Goal: Register for event/course

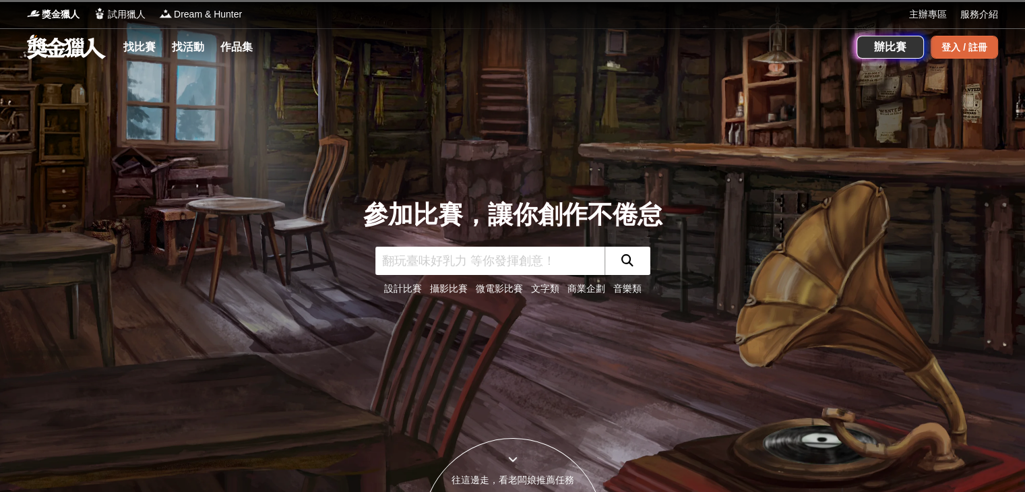
click at [956, 53] on div "登入 / 註冊" at bounding box center [964, 47] width 67 height 23
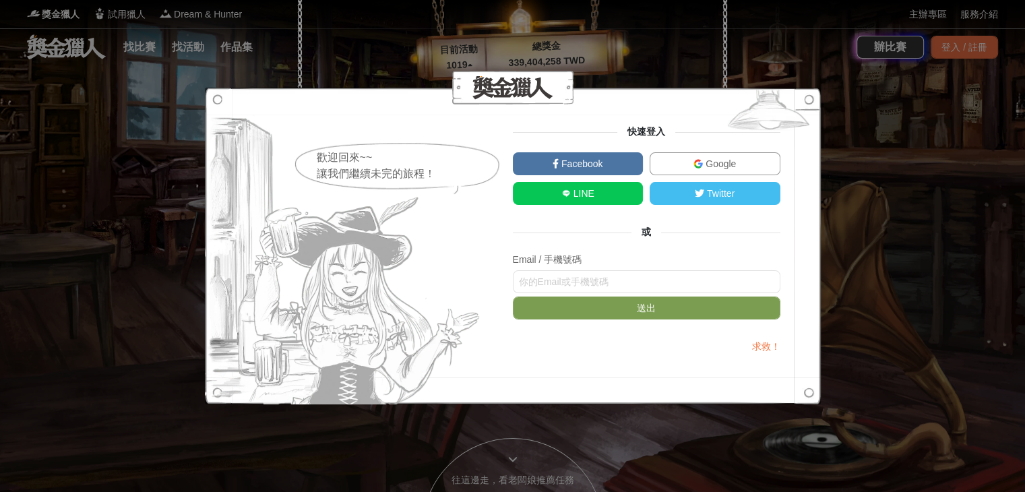
click at [716, 164] on span "Google" at bounding box center [719, 163] width 33 height 11
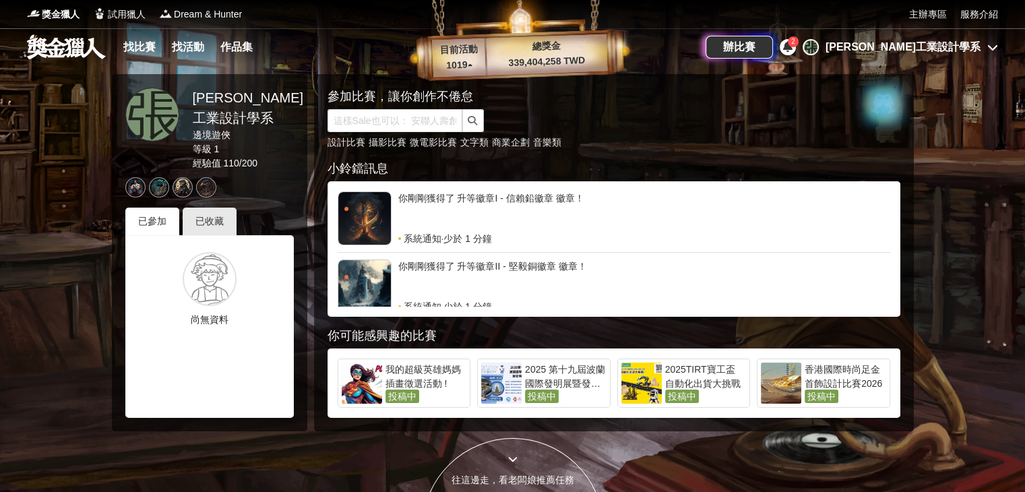
click at [792, 47] on icon at bounding box center [787, 46] width 9 height 11
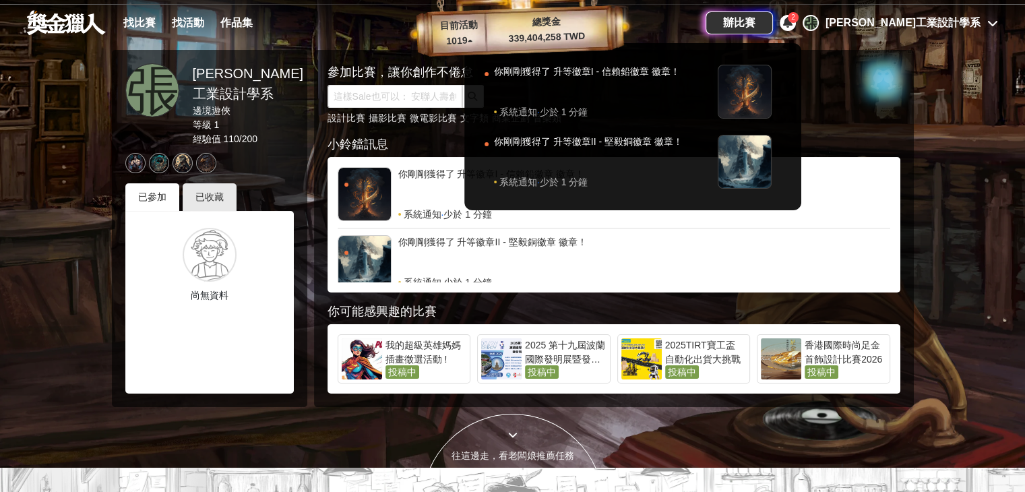
scroll to position [67, 0]
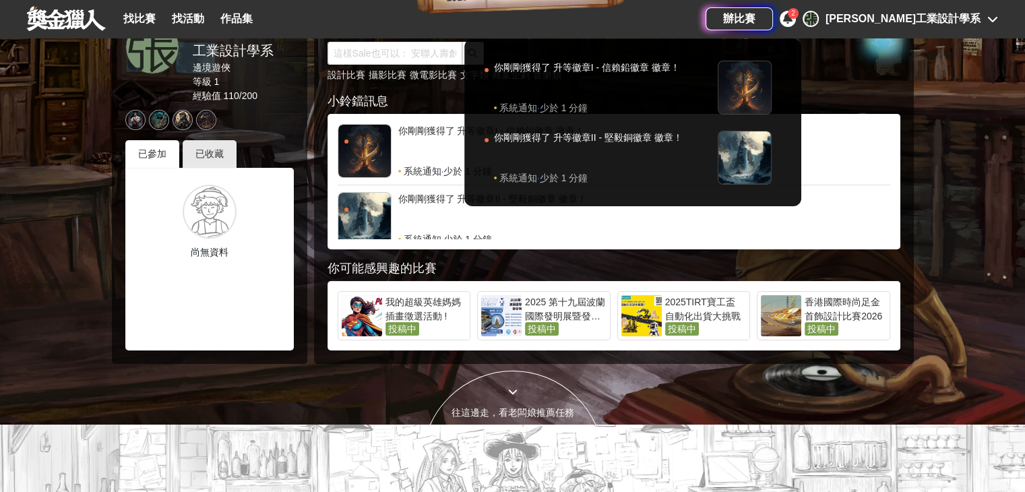
click at [564, 305] on div at bounding box center [512, 246] width 1025 height 492
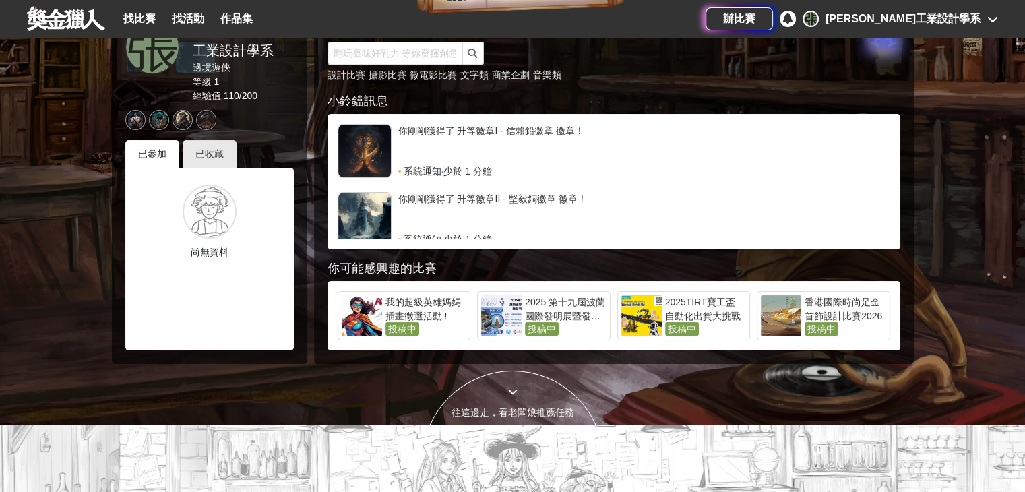
click at [563, 305] on div "2025 第十九屆波蘭國際發明展暨發明競賽" at bounding box center [566, 308] width 82 height 27
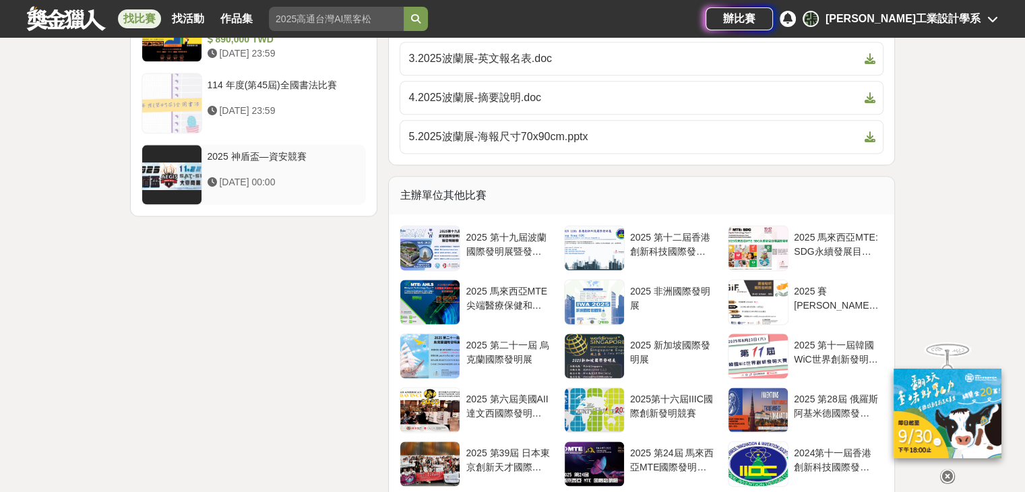
scroll to position [1819, 0]
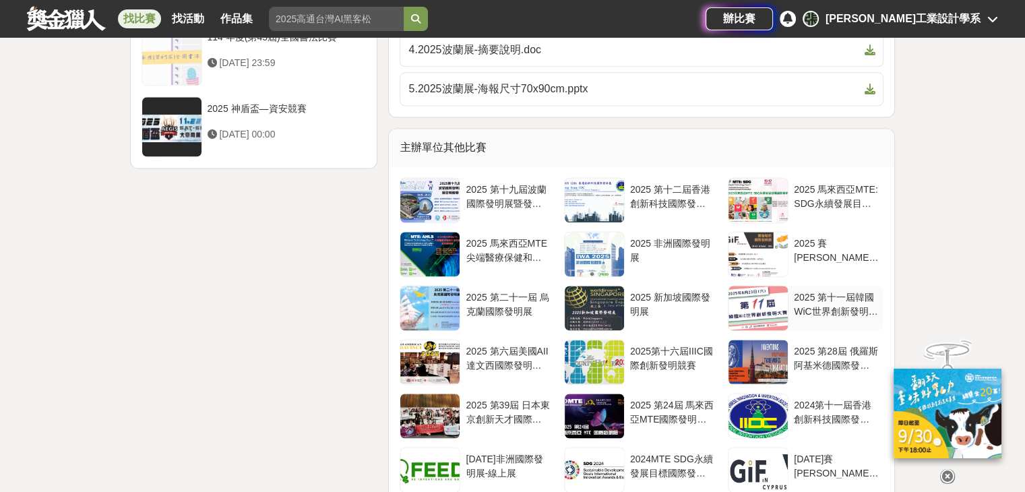
click at [763, 300] on div at bounding box center [757, 308] width 59 height 44
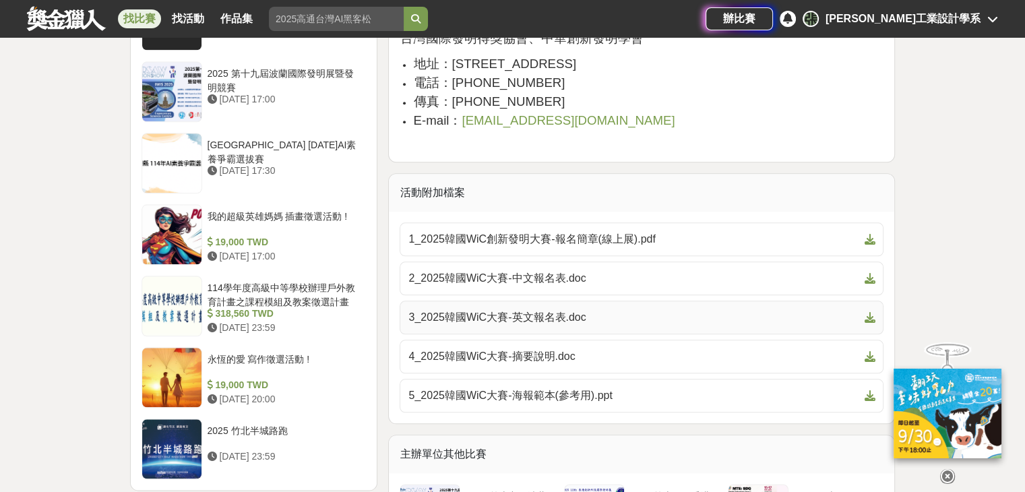
scroll to position [1400, 0]
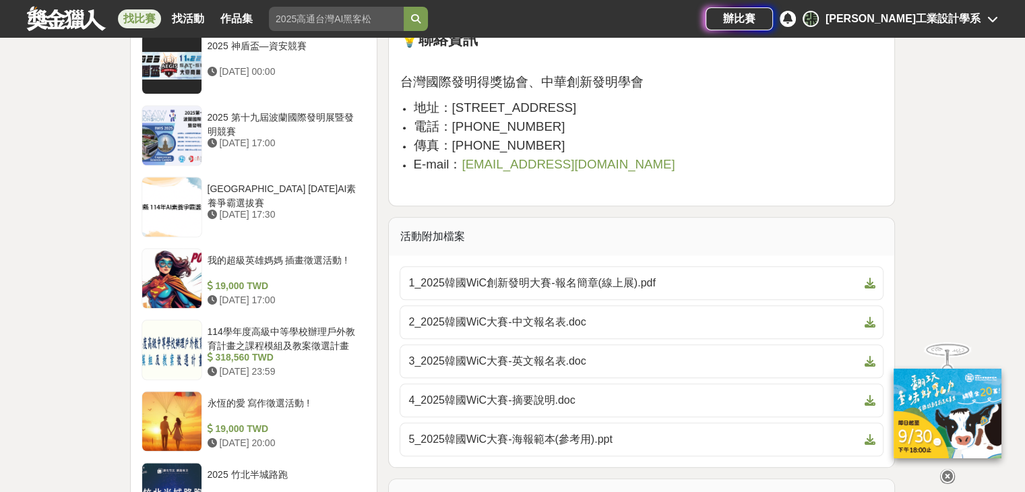
click at [350, 13] on input "search" at bounding box center [336, 19] width 135 height 24
click at [404, 7] on button "submit" at bounding box center [416, 19] width 24 height 24
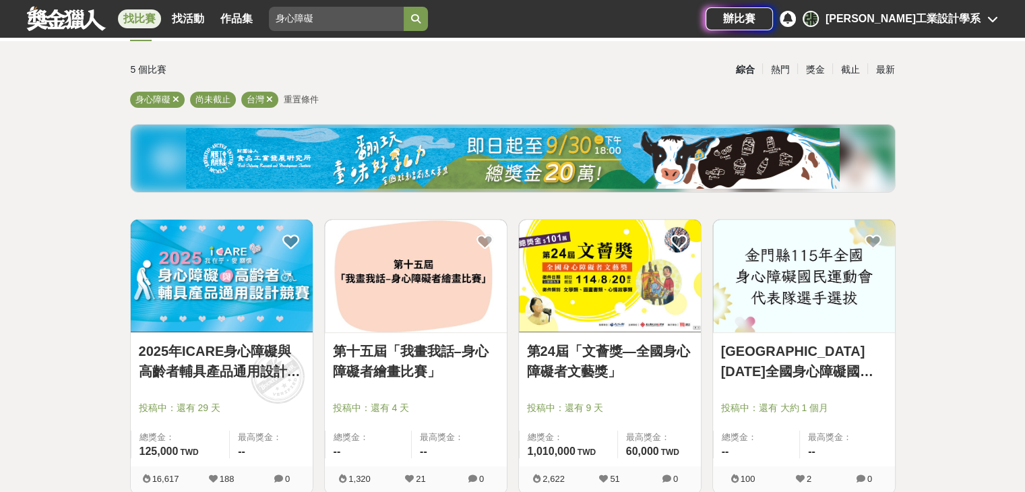
scroll to position [77, 0]
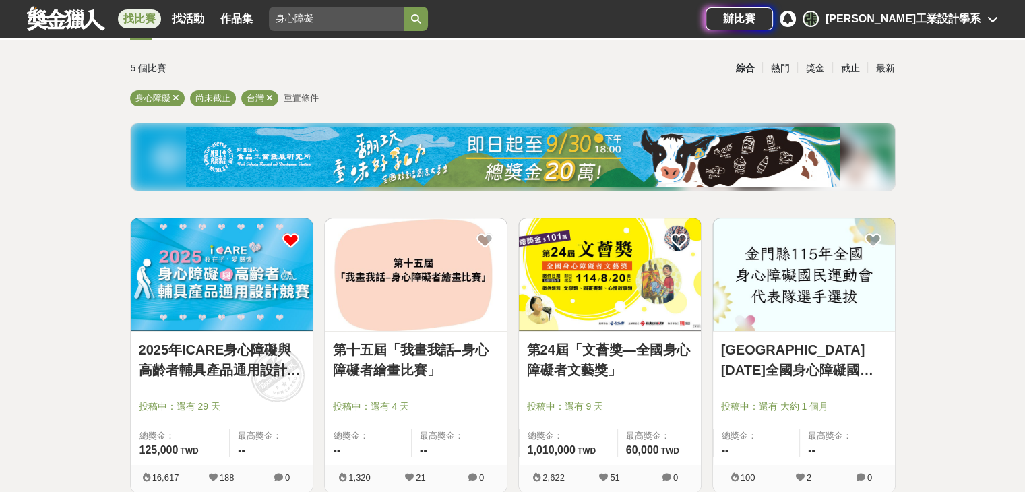
click at [290, 243] on icon at bounding box center [290, 240] width 17 height 17
click at [286, 240] on icon at bounding box center [290, 240] width 17 height 17
click at [318, 16] on input "身心障礙" at bounding box center [336, 19] width 135 height 24
type input "身"
type input "因"
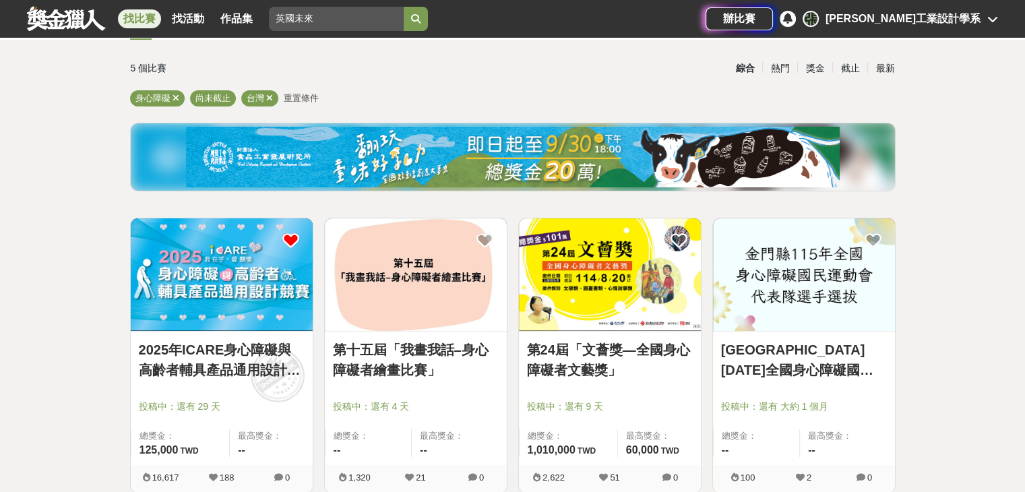
type input "英國未來"
click at [404, 7] on button "submit" at bounding box center [416, 19] width 24 height 24
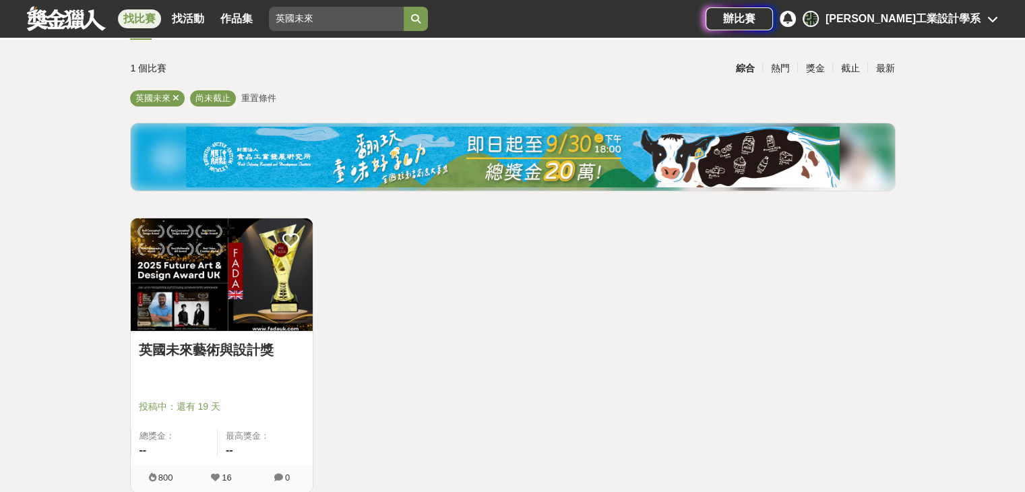
click at [187, 285] on img at bounding box center [222, 274] width 182 height 113
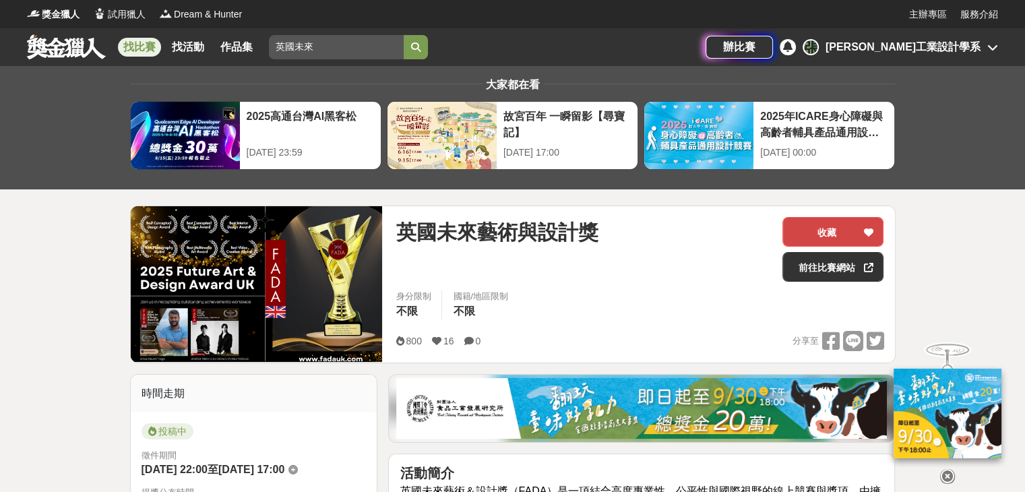
click at [809, 224] on button "收藏" at bounding box center [832, 232] width 101 height 30
click at [976, 44] on div "[PERSON_NAME]工業設計學系" at bounding box center [902, 47] width 155 height 16
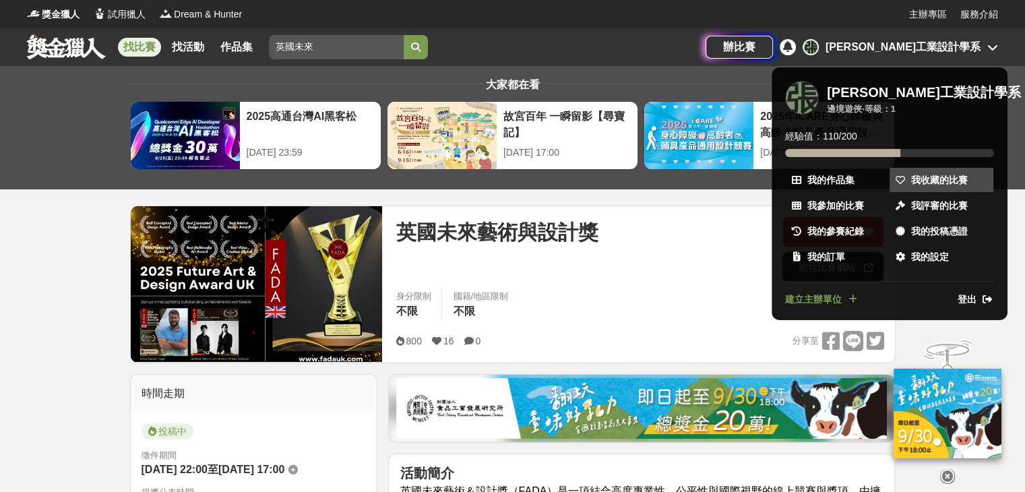
click at [938, 181] on span "我收藏的比賽" at bounding box center [939, 180] width 57 height 14
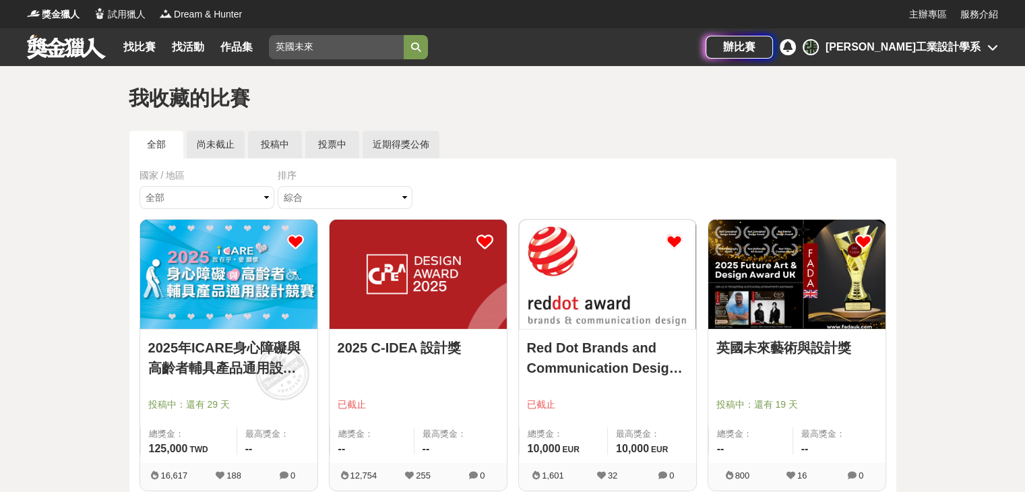
click at [276, 321] on img at bounding box center [228, 274] width 177 height 109
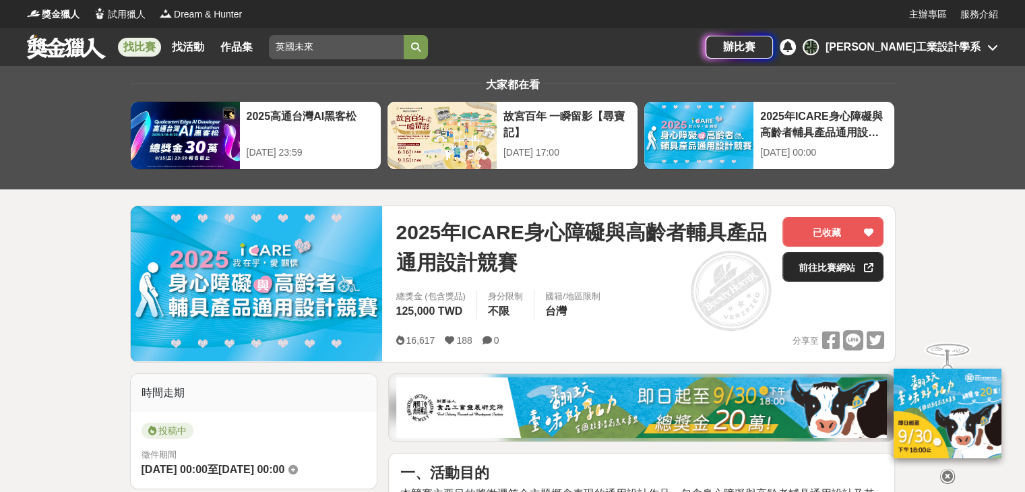
click at [822, 268] on link "前往比賽網站" at bounding box center [832, 267] width 101 height 30
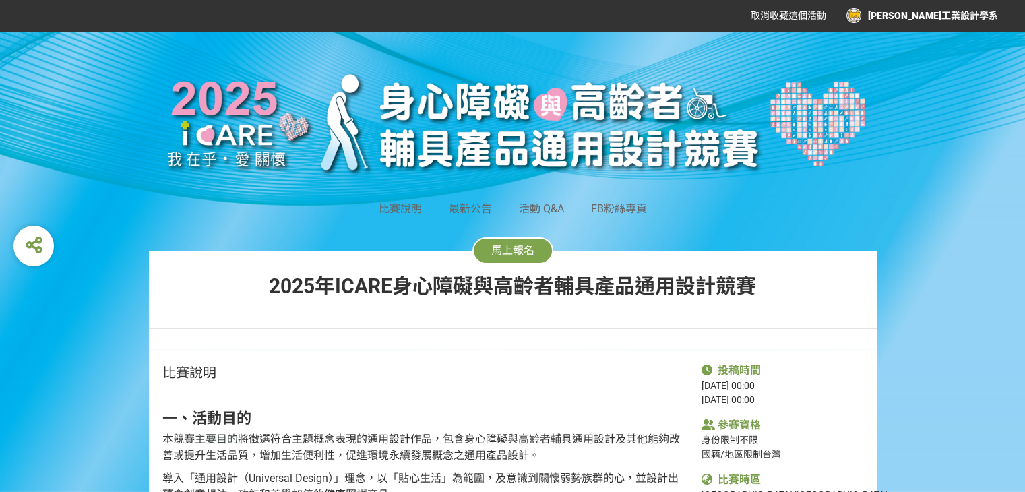
click at [517, 249] on span "馬上報名" at bounding box center [512, 250] width 43 height 13
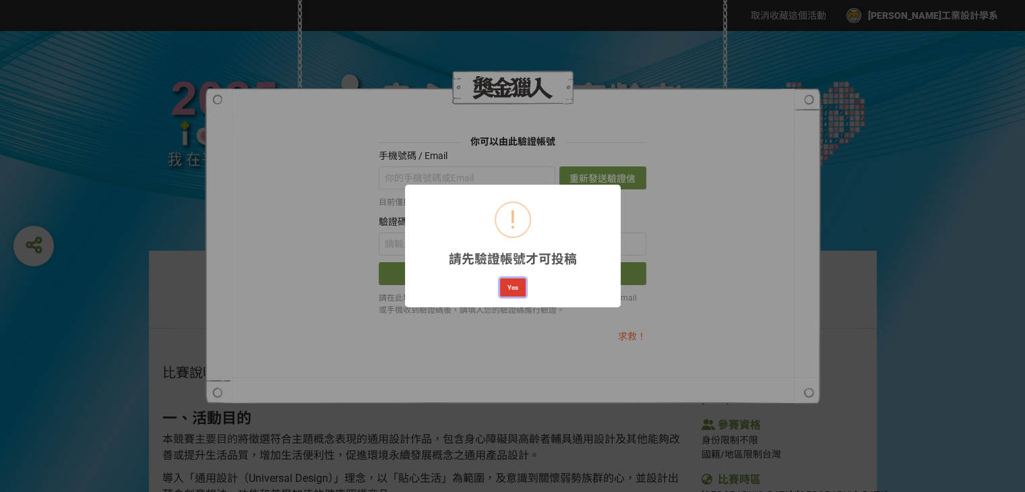
click at [519, 288] on button "Yes" at bounding box center [513, 287] width 26 height 19
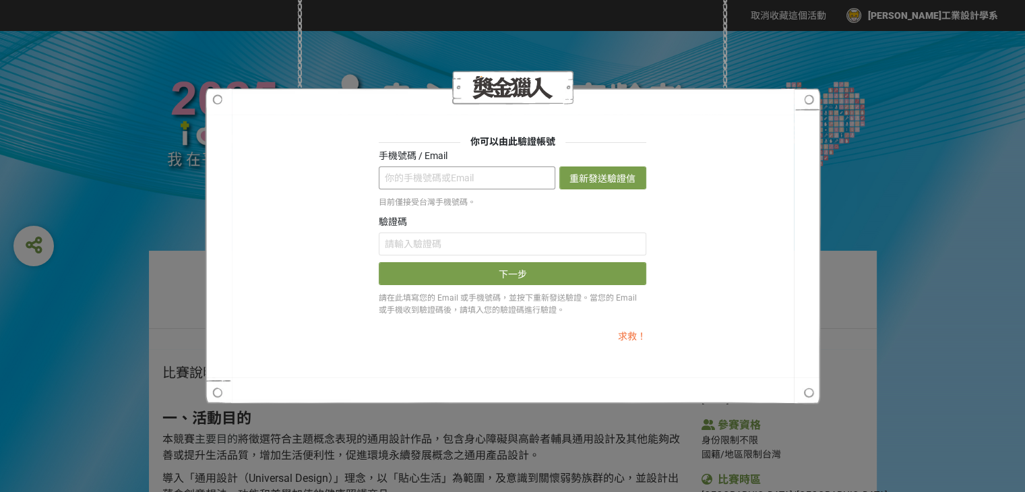
click at [447, 177] on input "text" at bounding box center [467, 177] width 177 height 23
type input "ㄞ"
type input "0984221807"
click at [621, 172] on button "重新發送驗證信" at bounding box center [602, 177] width 87 height 23
click at [455, 241] on input "text" at bounding box center [513, 243] width 268 height 23
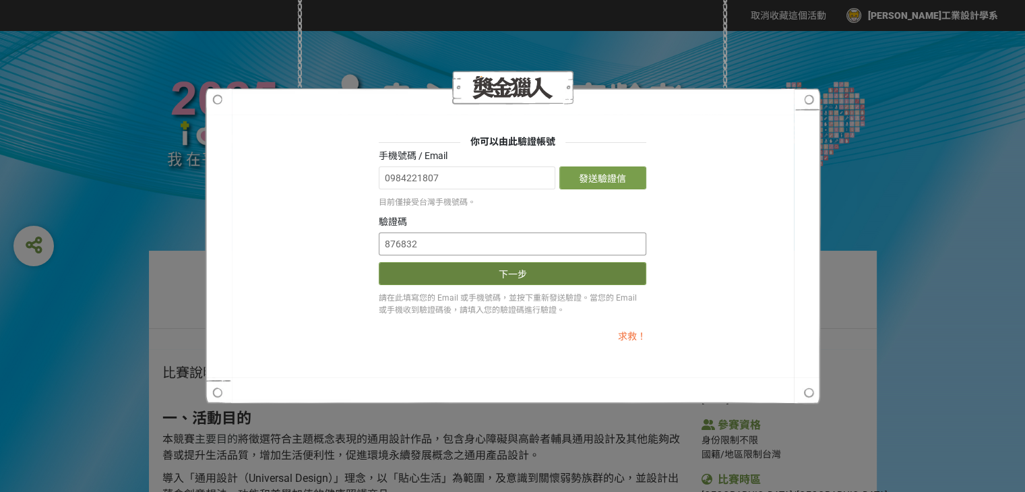
type input "876832"
click at [460, 270] on button "下一步" at bounding box center [513, 273] width 268 height 23
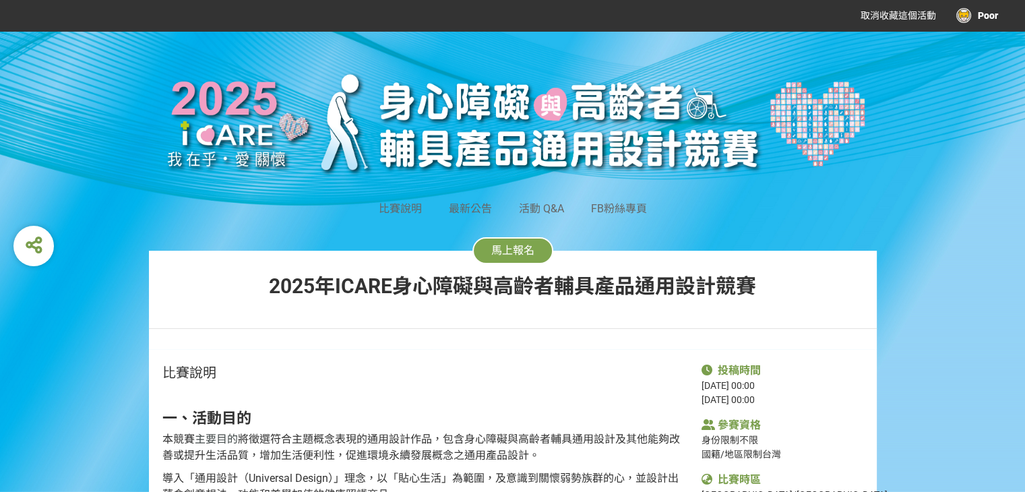
click at [538, 243] on button "馬上報名" at bounding box center [512, 250] width 81 height 27
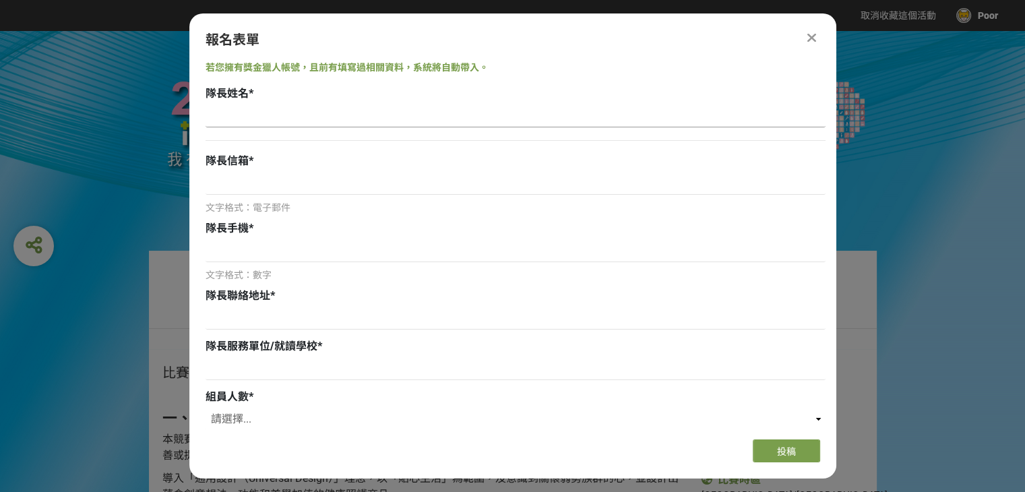
click at [263, 119] on input at bounding box center [516, 115] width 620 height 23
type input "5"
type input "[PERSON_NAME]"
click at [270, 185] on input at bounding box center [516, 183] width 620 height 23
type input "ˋ"
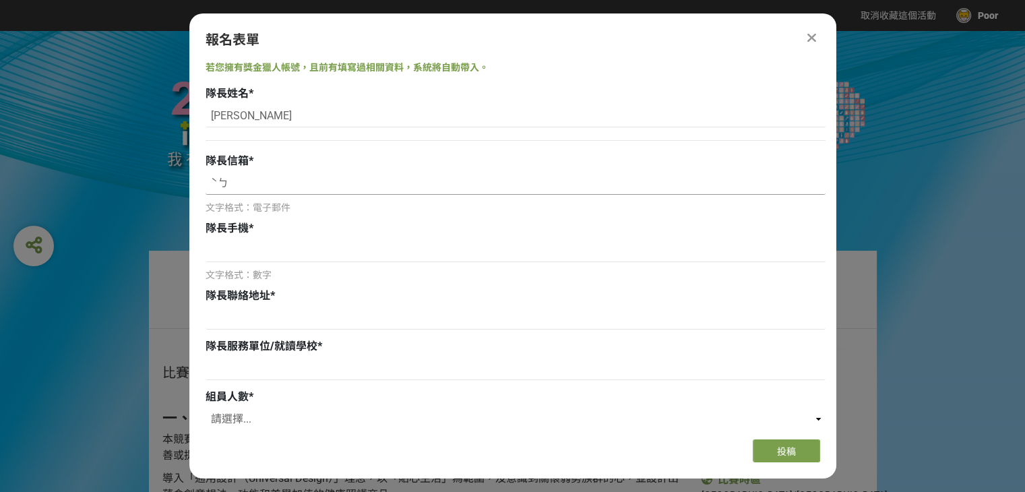
type input "ˋ"
click at [210, 187] on input "[EMAIL_ADDRESS][DOMAIN_NAME]" at bounding box center [516, 183] width 620 height 23
type input "[EMAIL_ADDRESS][DOMAIN_NAME]"
click at [241, 251] on input at bounding box center [516, 250] width 620 height 23
type input "0984221807"
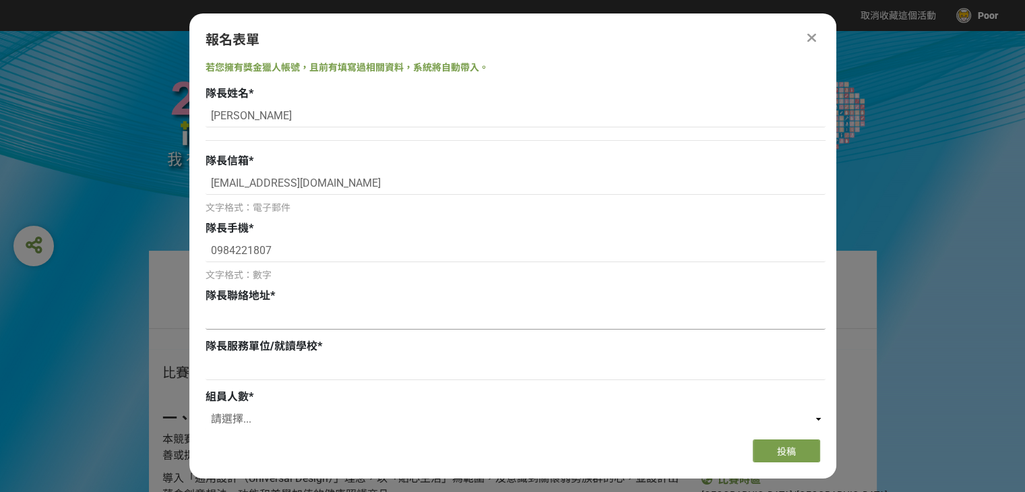
click at [232, 313] on input at bounding box center [516, 318] width 620 height 23
type input "e"
type input "[STREET_ADDRESS]"
click at [269, 378] on input at bounding box center [516, 368] width 620 height 23
type input "骨"
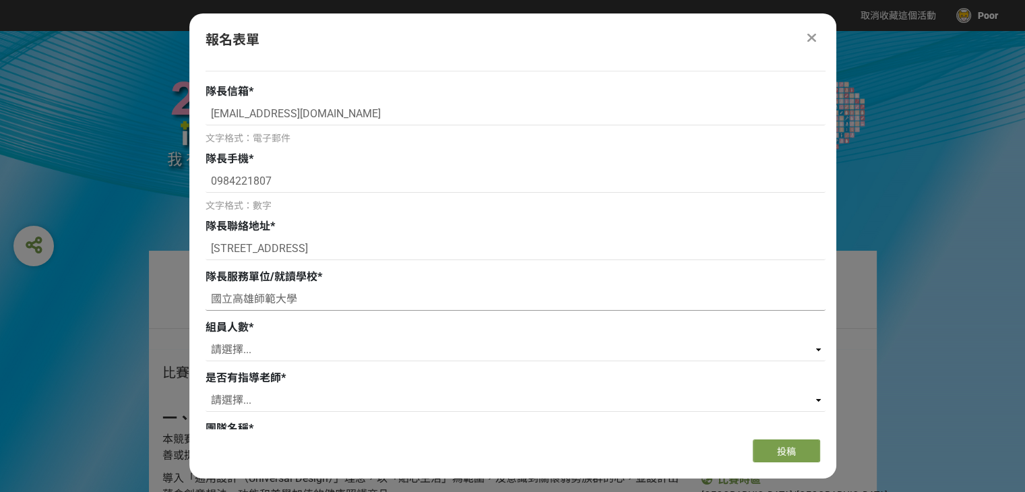
scroll to position [73, 0]
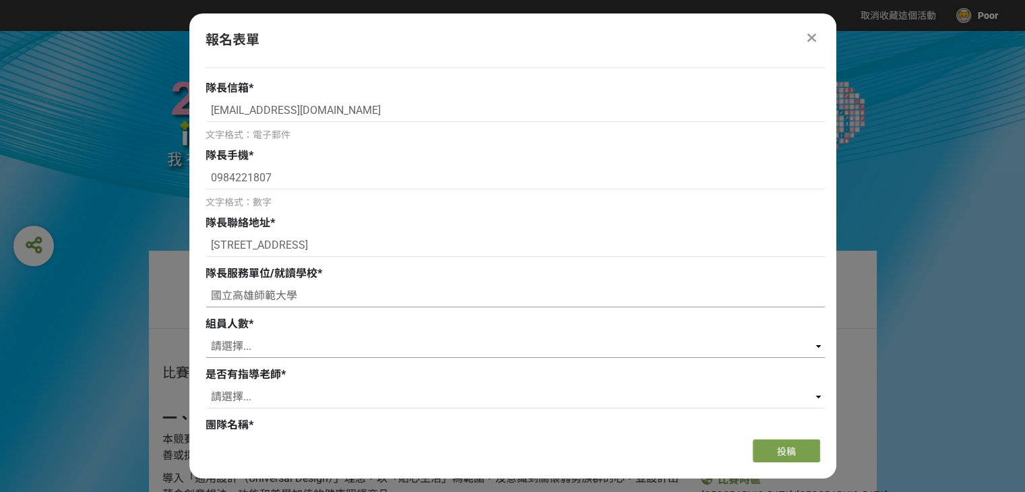
type input "國立高雄師範大學"
click at [268, 342] on select "請選擇... 0 1 2 3" at bounding box center [516, 346] width 620 height 23
click at [206, 335] on select "請選擇... 0 1 2 3" at bounding box center [516, 346] width 620 height 23
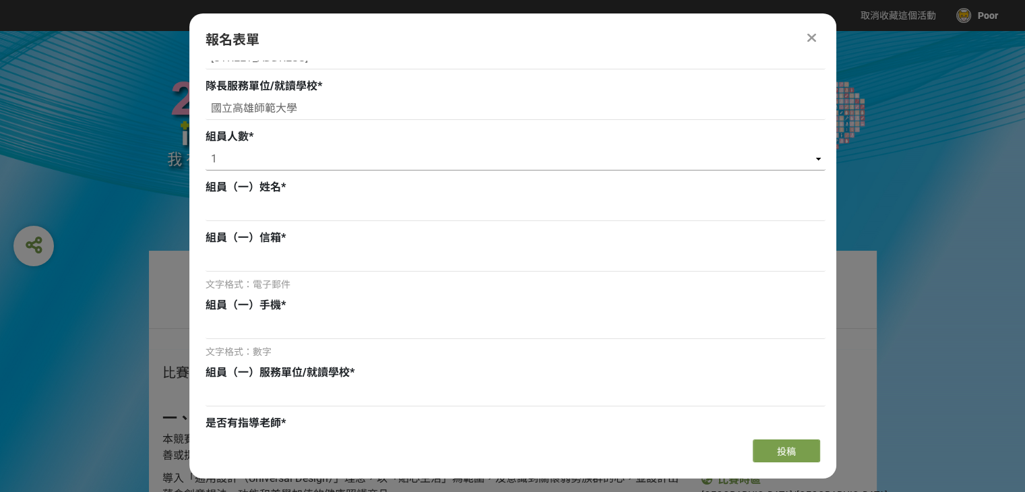
scroll to position [261, 0]
click at [253, 162] on select "請選擇... 0 1 2 3" at bounding box center [516, 158] width 620 height 23
select select "0"
click at [206, 147] on select "請選擇... 0 1 2 3" at bounding box center [516, 158] width 620 height 23
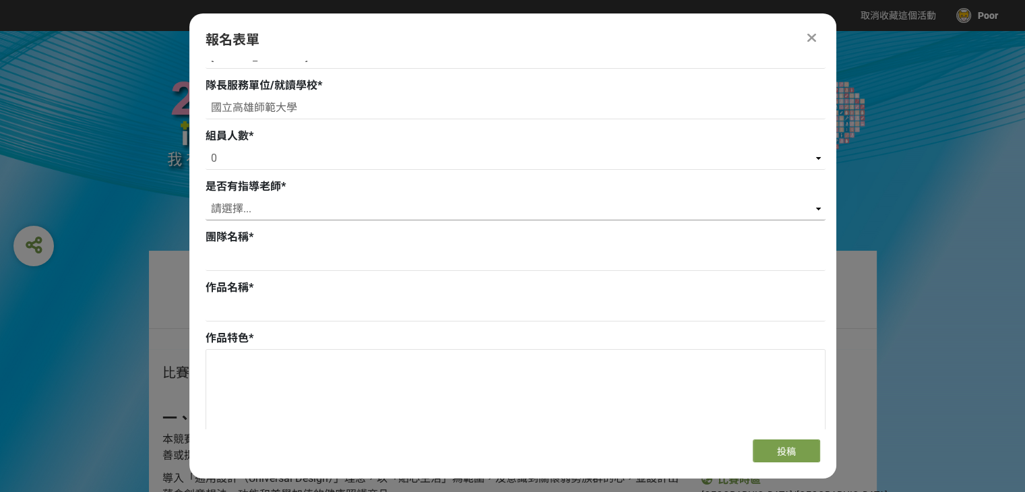
click at [236, 210] on select "請選擇... 是 否" at bounding box center [516, 208] width 620 height 23
click at [206, 197] on select "請選擇... 是 否" at bounding box center [516, 208] width 620 height 23
click at [811, 210] on select "請選擇... 是 否" at bounding box center [516, 208] width 620 height 23
select select "否"
click at [206, 197] on select "請選擇... 是 否" at bounding box center [516, 208] width 620 height 23
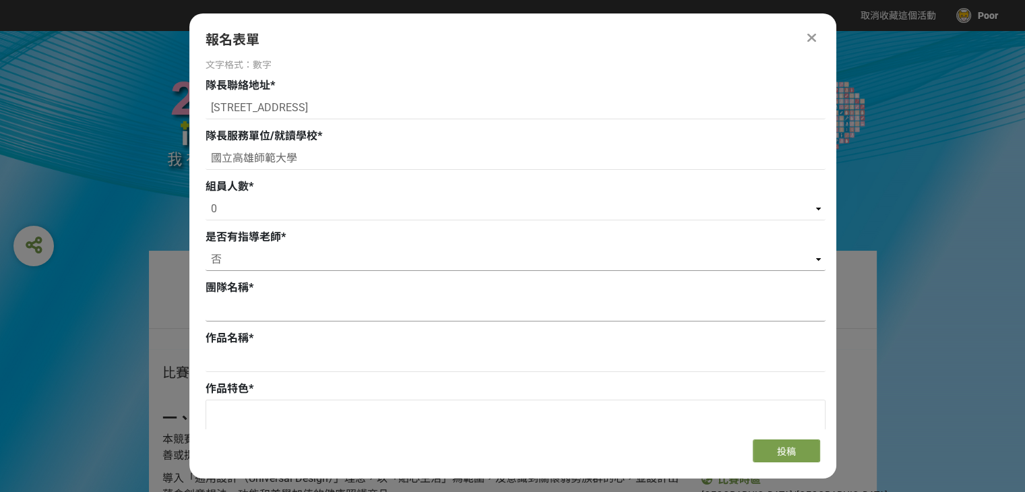
scroll to position [210, 0]
click at [249, 317] on input at bounding box center [516, 310] width 620 height 23
type input "設"
click at [213, 311] on input "我終於學會" at bounding box center [516, 310] width 620 height 23
click at [288, 309] on input "老師我終於學會" at bounding box center [516, 310] width 620 height 23
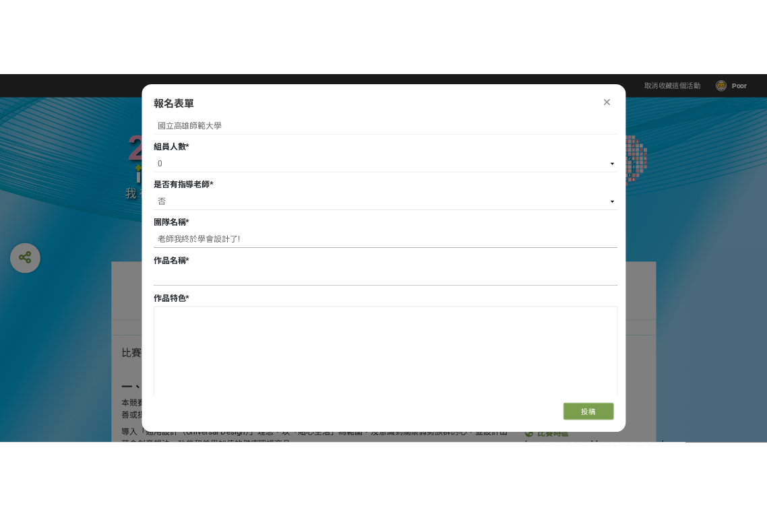
scroll to position [296, 0]
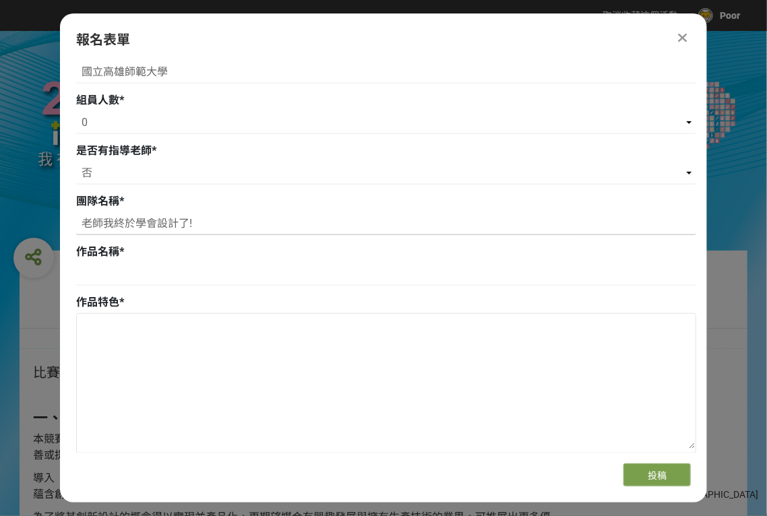
type input "老師我終於學會設計了!"
click at [185, 278] on input at bounding box center [386, 274] width 620 height 23
type input "C"
type input "c"
click at [100, 274] on input "CORL" at bounding box center [386, 274] width 620 height 23
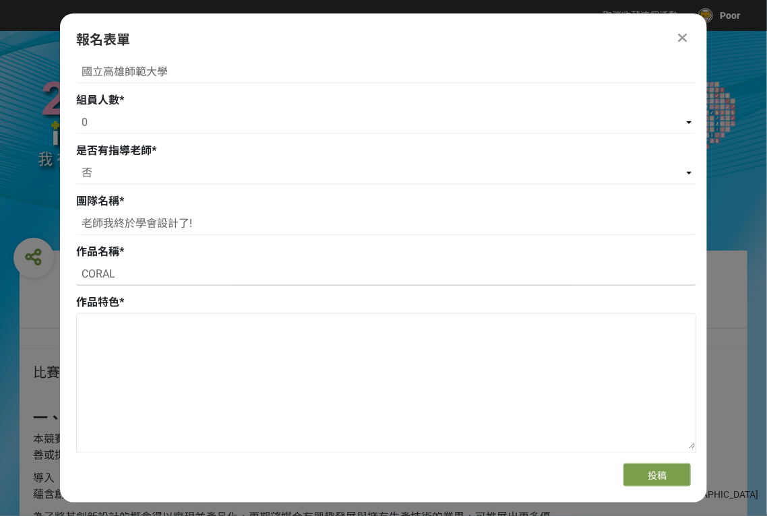
click at [142, 278] on input "CORAL" at bounding box center [386, 274] width 620 height 23
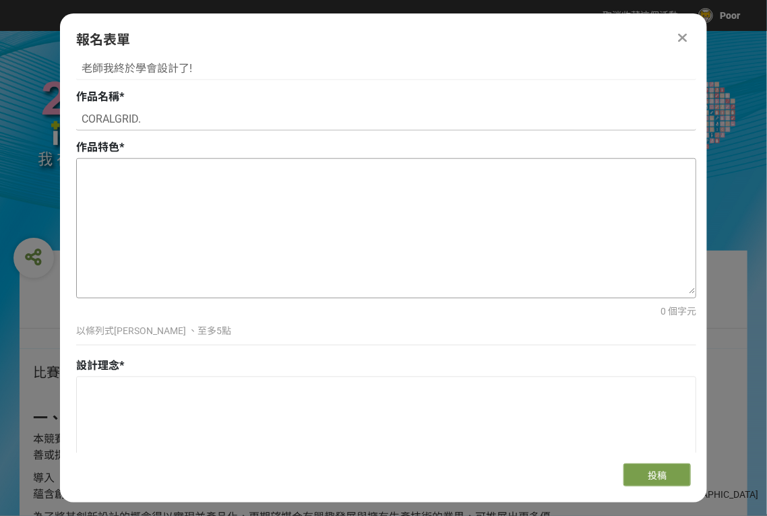
scroll to position [499, 0]
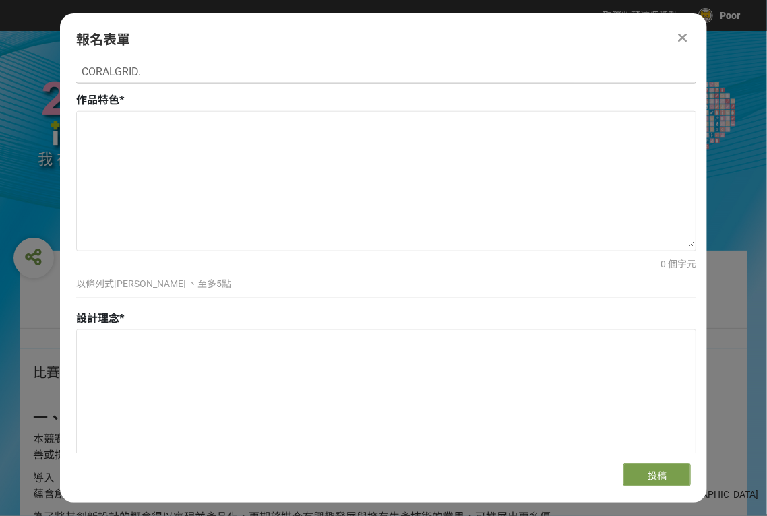
click at [150, 73] on input "CORALGRID." at bounding box center [386, 72] width 620 height 23
drag, startPoint x: 138, startPoint y: 71, endPoint x: 75, endPoint y: 80, distance: 63.9
click at [75, 80] on div "若您擁有獎金獵人帳號，且前有填寫過相關資料，系統將自動帶入。 隊長姓名 * [PERSON_NAME] 隊長信箱 * [EMAIL_ADDRESS][DOMA…" at bounding box center [383, 257] width 647 height 392
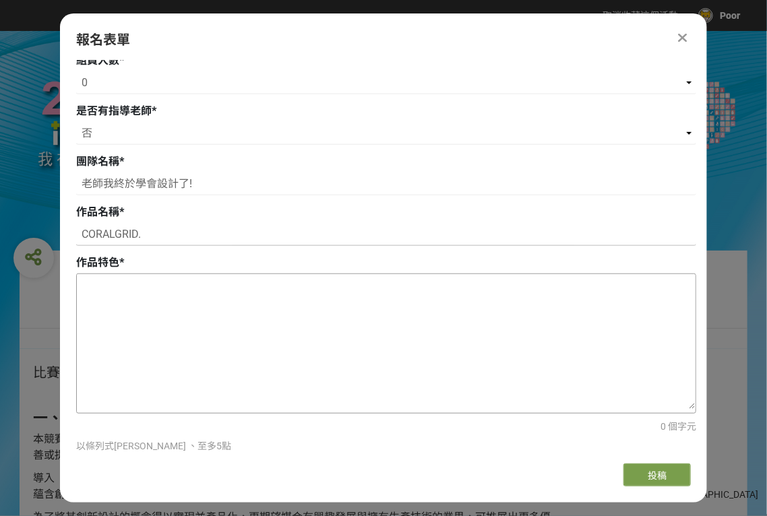
scroll to position [296, 0]
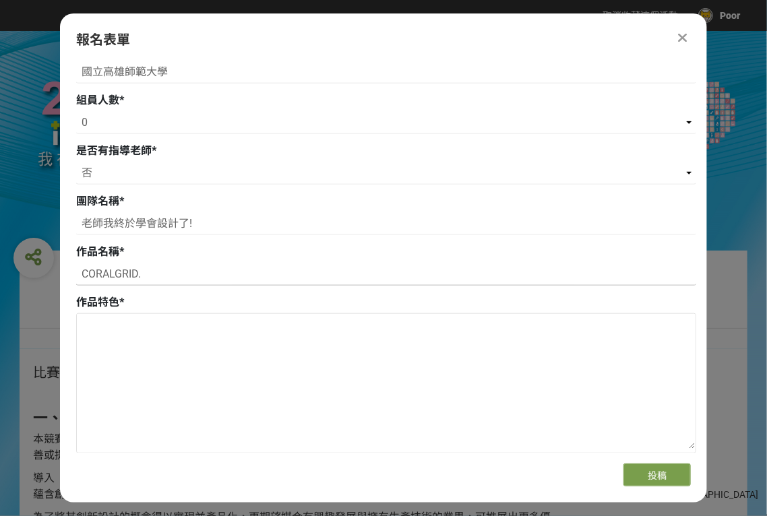
click at [148, 273] on input "CORALGRID." at bounding box center [386, 274] width 620 height 23
paste input "珊瑚網格"
click at [140, 278] on input "CORALGRID.(珊瑚網格)" at bounding box center [386, 274] width 620 height 23
click at [208, 278] on input "CORALGRID.(珊瑚網格)" at bounding box center [386, 274] width 620 height 23
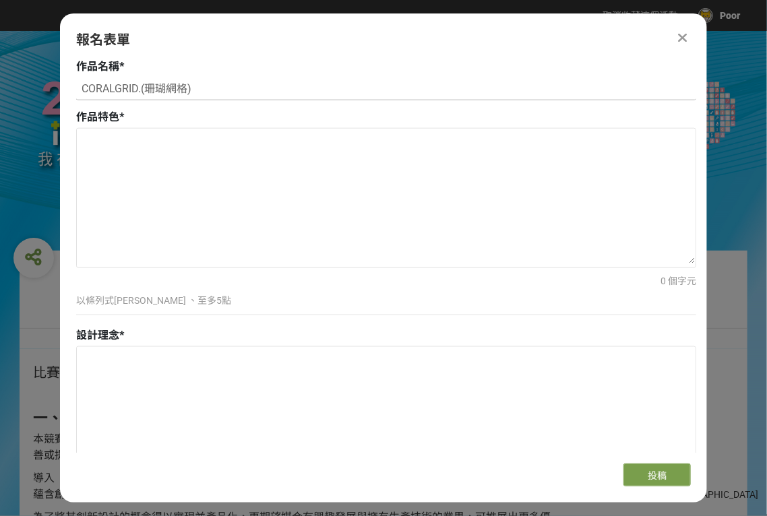
scroll to position [431, 0]
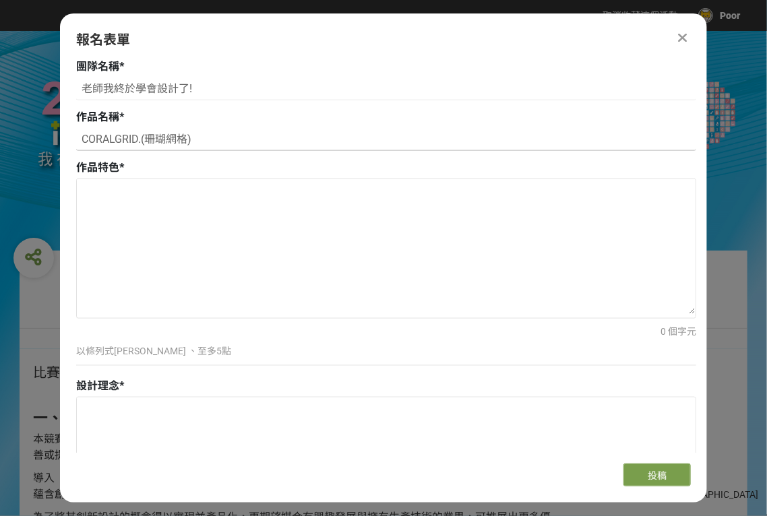
type input "CORALGRID.(珊瑚網格)"
drag, startPoint x: 250, startPoint y: 33, endPoint x: 253, endPoint y: 68, distance: 35.2
click at [270, 90] on div "報名表單 若您擁有獎金獵人帳號，且前有填寫過相關資料，系統將自動帶入。 隊長姓名 * [PERSON_NAME] 隊長信箱 * [EMAIL_ADDRESS]…" at bounding box center [383, 257] width 647 height 489
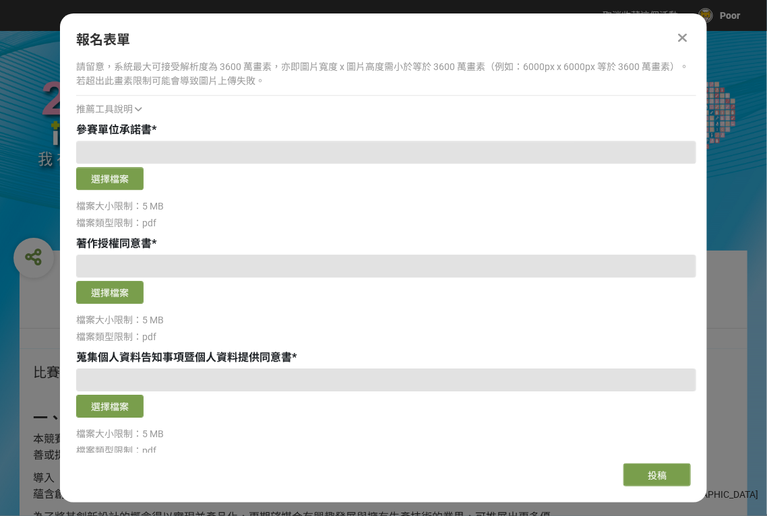
scroll to position [1501, 0]
